Goal: Obtain resource: Download file/media

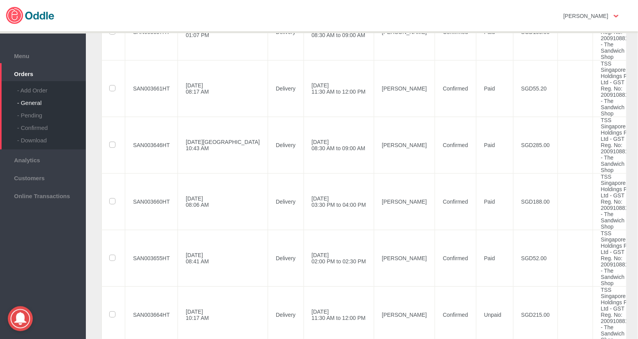
scroll to position [446, 0]
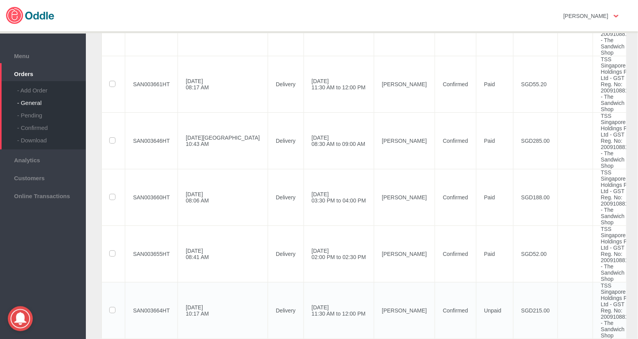
click at [374, 282] on td "[PERSON_NAME]" at bounding box center [404, 310] width 61 height 57
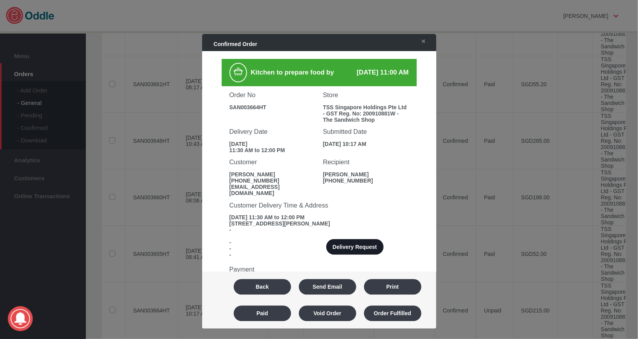
click at [372, 243] on button "Delivery Request" at bounding box center [354, 248] width 57 height 16
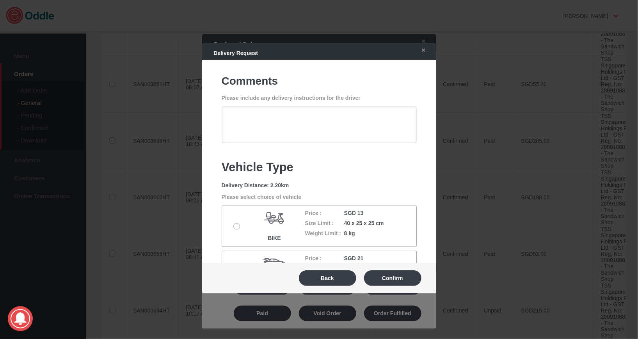
click at [235, 228] on label at bounding box center [238, 227] width 8 height 6
click at [0, 0] on input "radio" at bounding box center [0, 0] width 0 height 0
click at [399, 282] on button "Confirm" at bounding box center [392, 278] width 57 height 16
click at [0, 0] on button "Report Delivery Incident" at bounding box center [0, 0] width 0 height 0
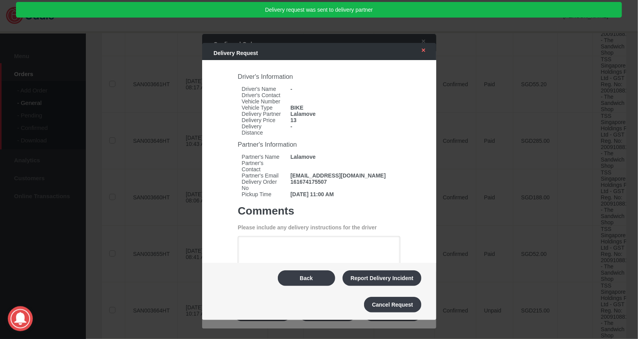
click at [425, 52] on link "✕" at bounding box center [421, 50] width 16 height 14
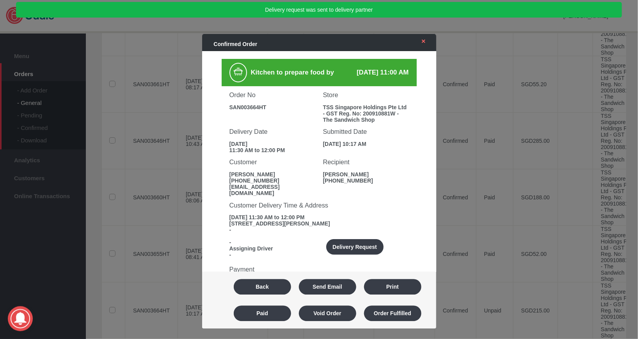
click at [424, 44] on link "✕" at bounding box center [421, 41] width 16 height 14
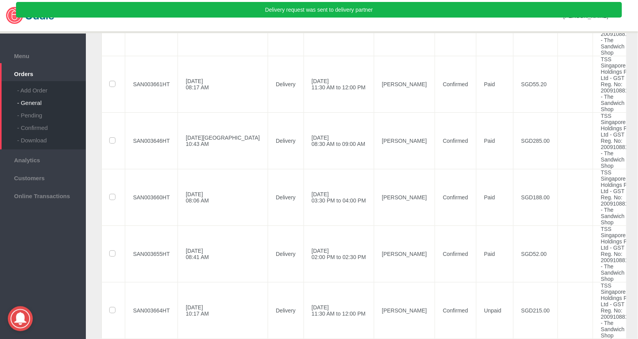
click at [0, 0] on input "checkbox" at bounding box center [0, 0] width 0 height 0
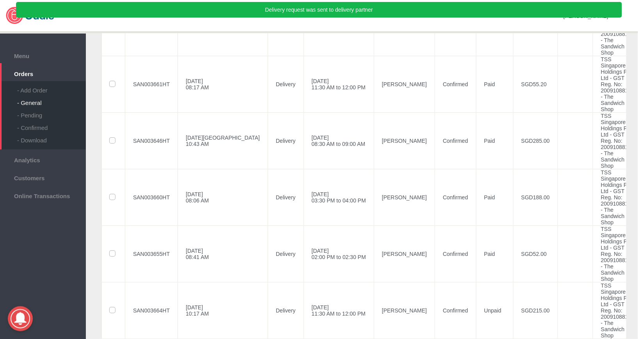
click at [0, 0] on input "checkbox" at bounding box center [0, 0] width 0 height 0
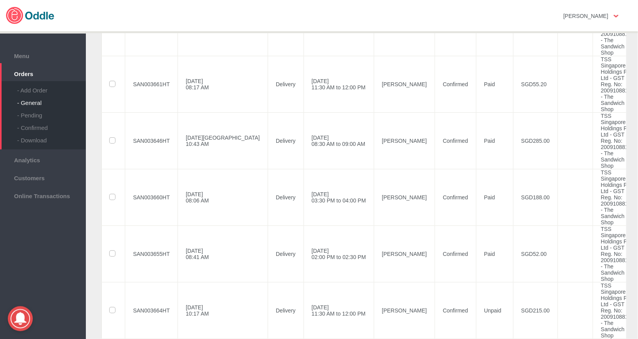
click at [0, 0] on input "checkbox" at bounding box center [0, 0] width 0 height 0
click at [114, 307] on label at bounding box center [113, 310] width 7 height 6
click at [0, 0] on input "checkbox" at bounding box center [0, 0] width 0 height 0
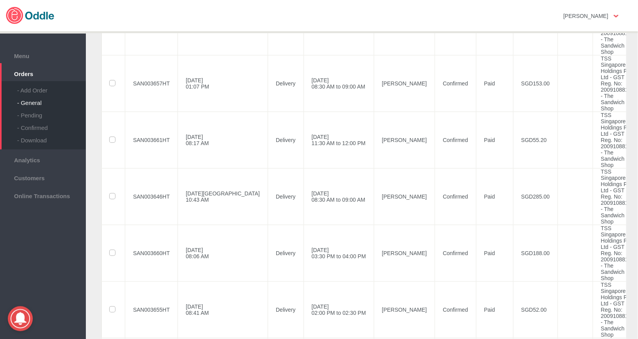
scroll to position [0, 0]
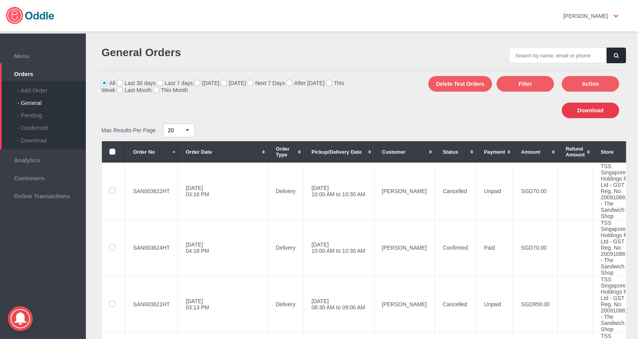
click at [612, 108] on button "Download" at bounding box center [590, 111] width 57 height 16
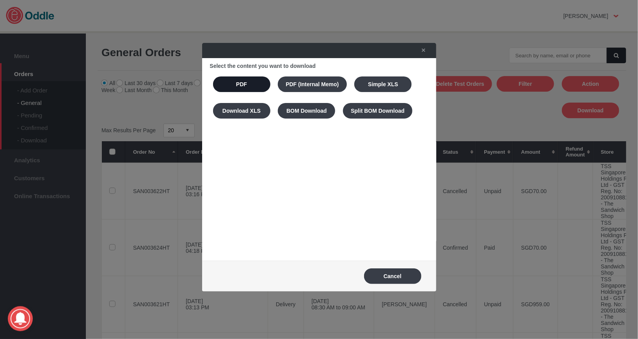
click at [237, 90] on button "PDF" at bounding box center [241, 84] width 57 height 16
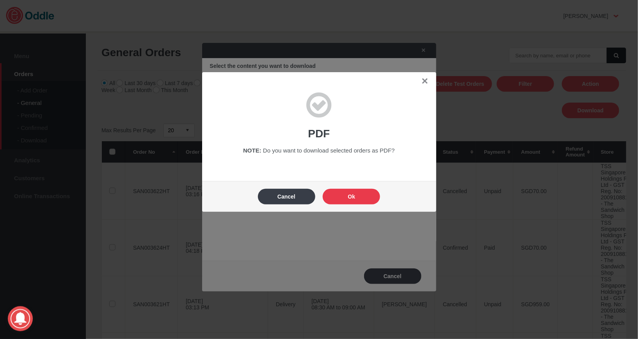
click at [360, 203] on button "Ok" at bounding box center [351, 197] width 57 height 16
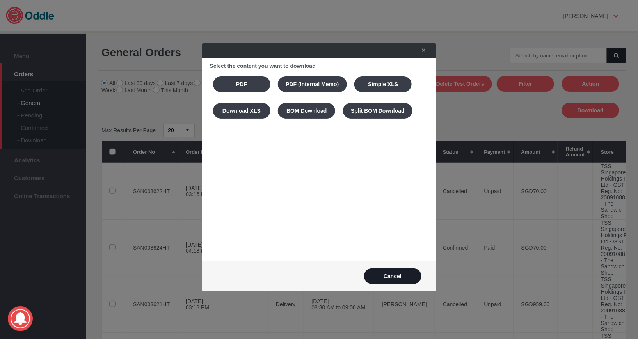
click at [387, 278] on button "Cancel" at bounding box center [392, 276] width 57 height 16
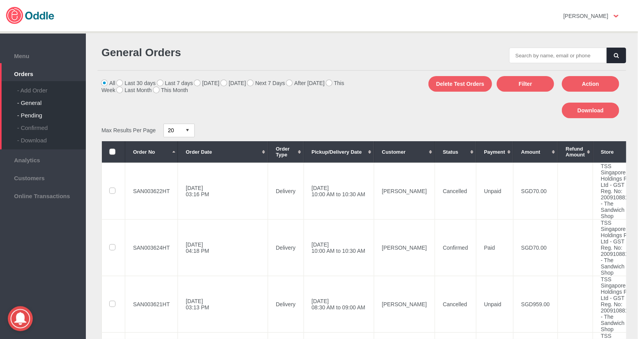
click at [28, 114] on div "- Pending" at bounding box center [51, 112] width 69 height 12
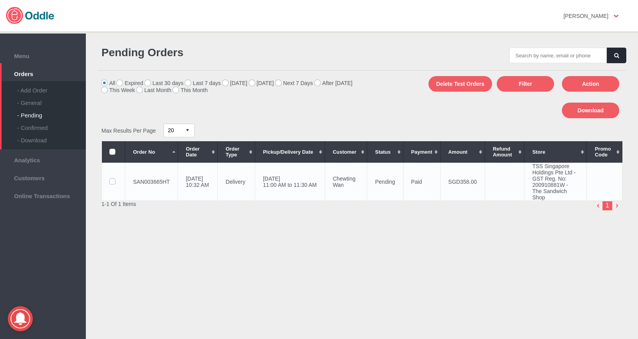
click at [114, 182] on label at bounding box center [113, 182] width 7 height 6
click at [0, 0] on input "checkbox" at bounding box center [0, 0] width 0 height 0
click at [568, 116] on button "Download" at bounding box center [590, 111] width 57 height 16
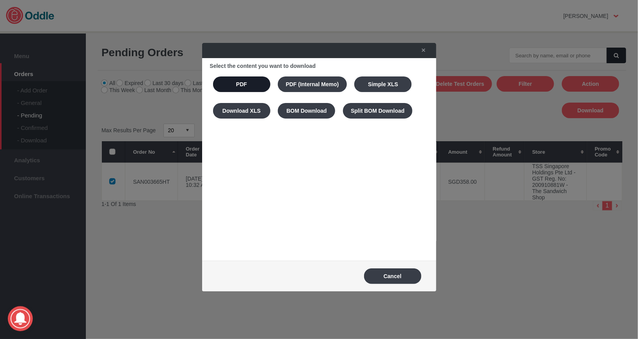
click at [225, 88] on button "PDF" at bounding box center [241, 84] width 57 height 16
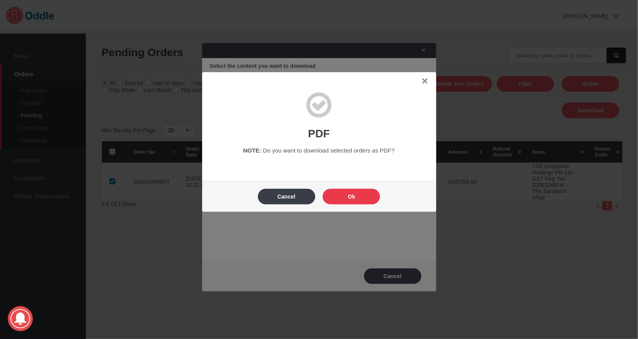
click at [346, 194] on button "Ok" at bounding box center [351, 197] width 57 height 16
